Goal: Find contact information: Find contact information

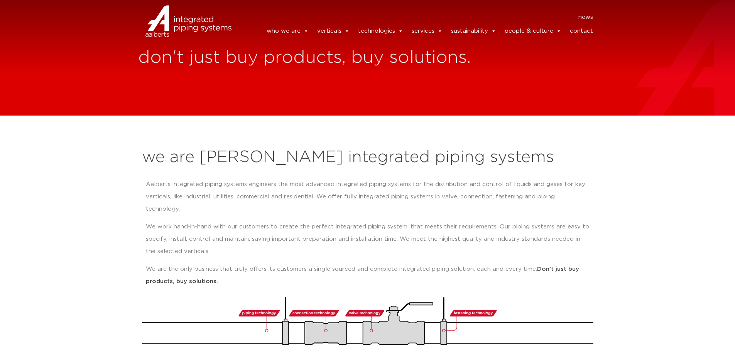
click at [583, 30] on link "contact" at bounding box center [581, 31] width 23 height 15
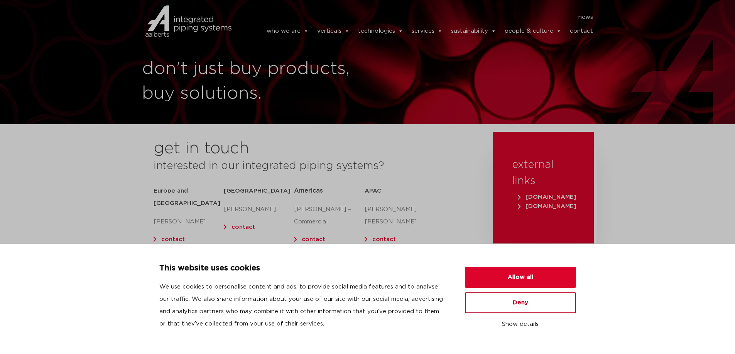
click at [522, 305] on button "Deny" at bounding box center [520, 303] width 111 height 21
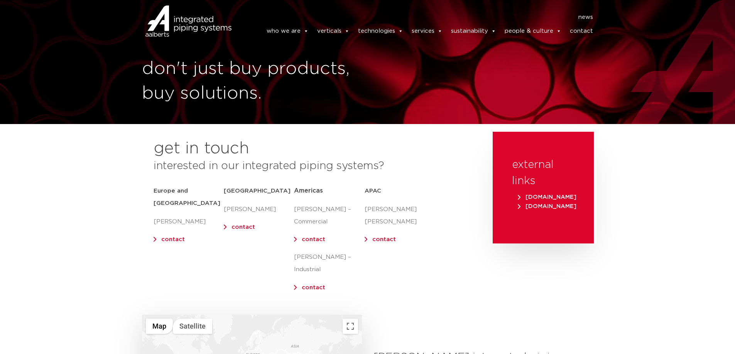
click at [167, 237] on link "contact" at bounding box center [173, 240] width 24 height 6
